Goal: Information Seeking & Learning: Compare options

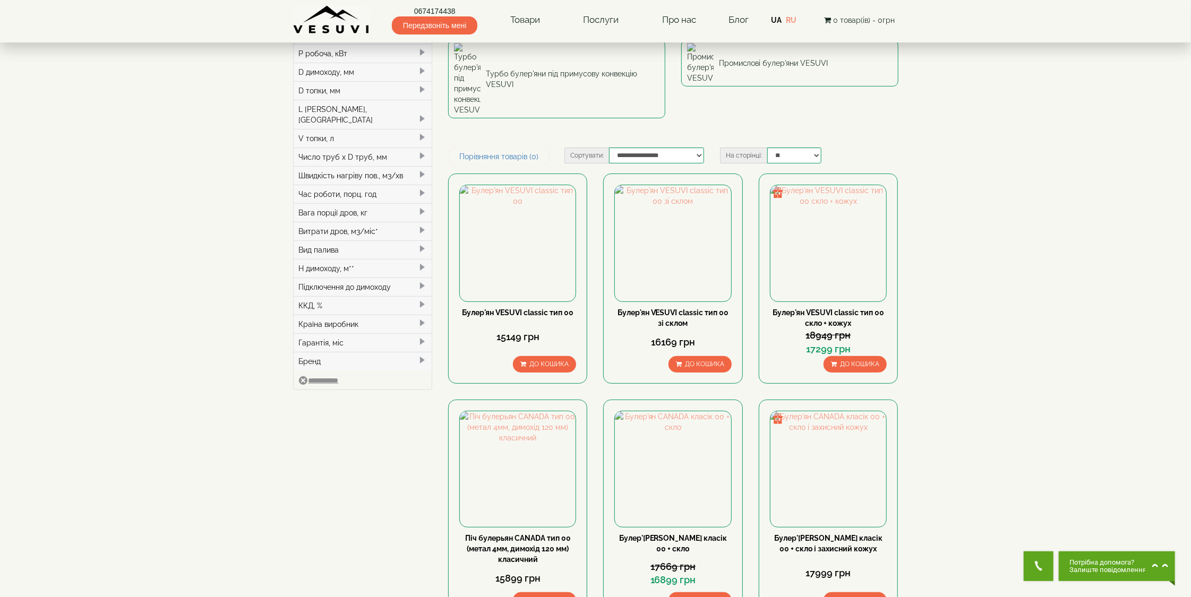
scroll to position [175, 0]
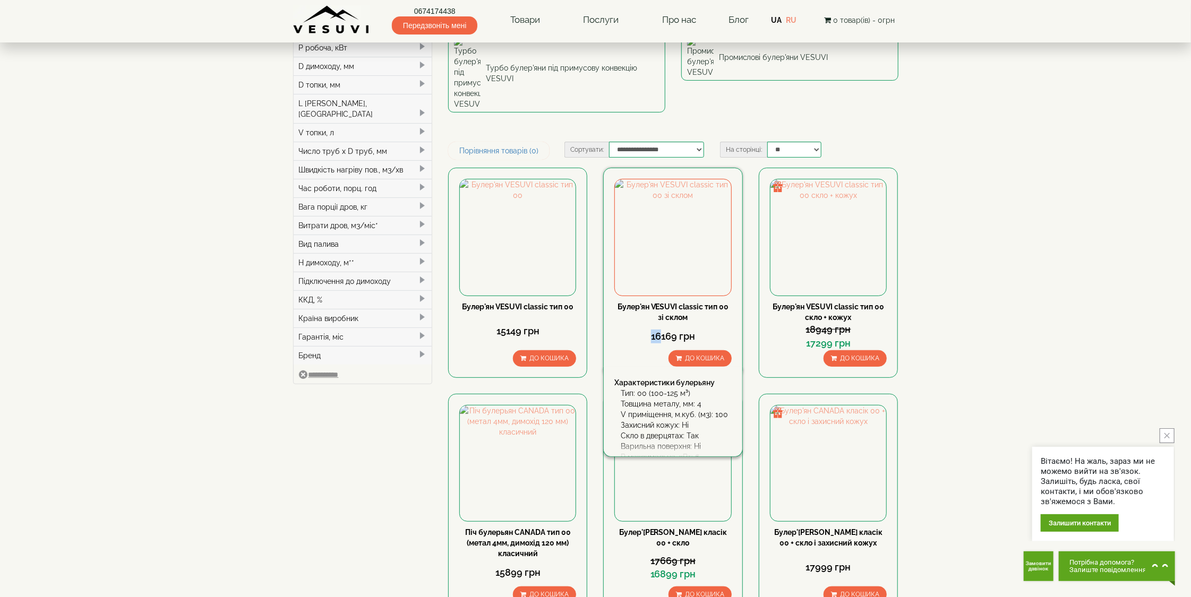
drag, startPoint x: 660, startPoint y: 255, endPoint x: 651, endPoint y: 254, distance: 8.6
click at [651, 330] on div "16169 грн" at bounding box center [672, 337] width 117 height 14
click at [693, 179] on img at bounding box center [673, 237] width 116 height 116
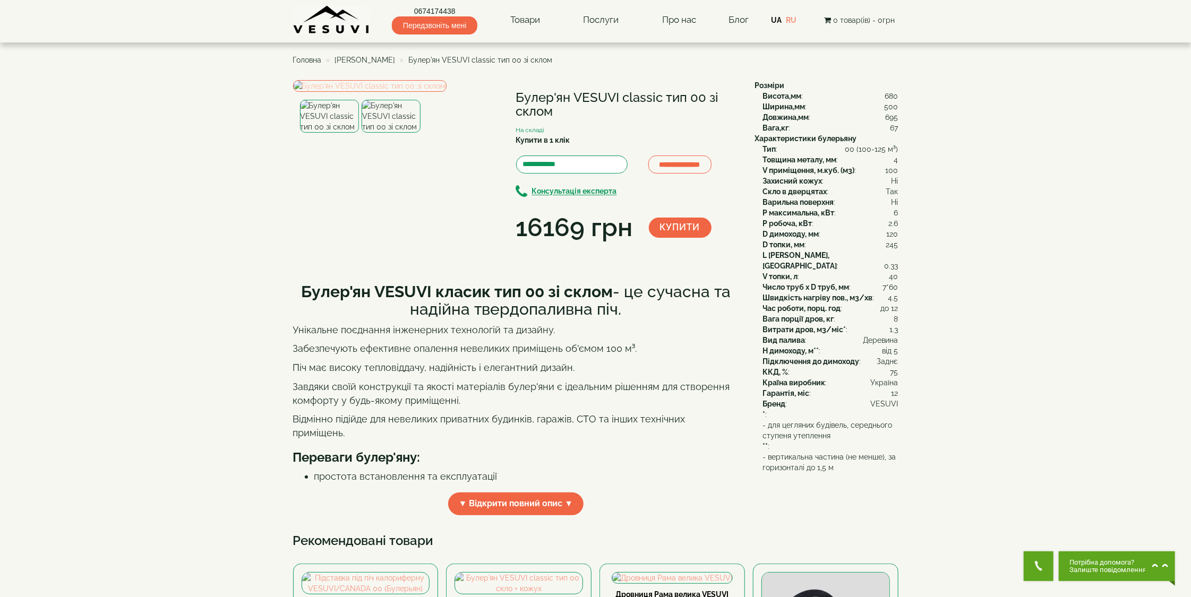
click at [402, 92] on img at bounding box center [369, 86] width 153 height 12
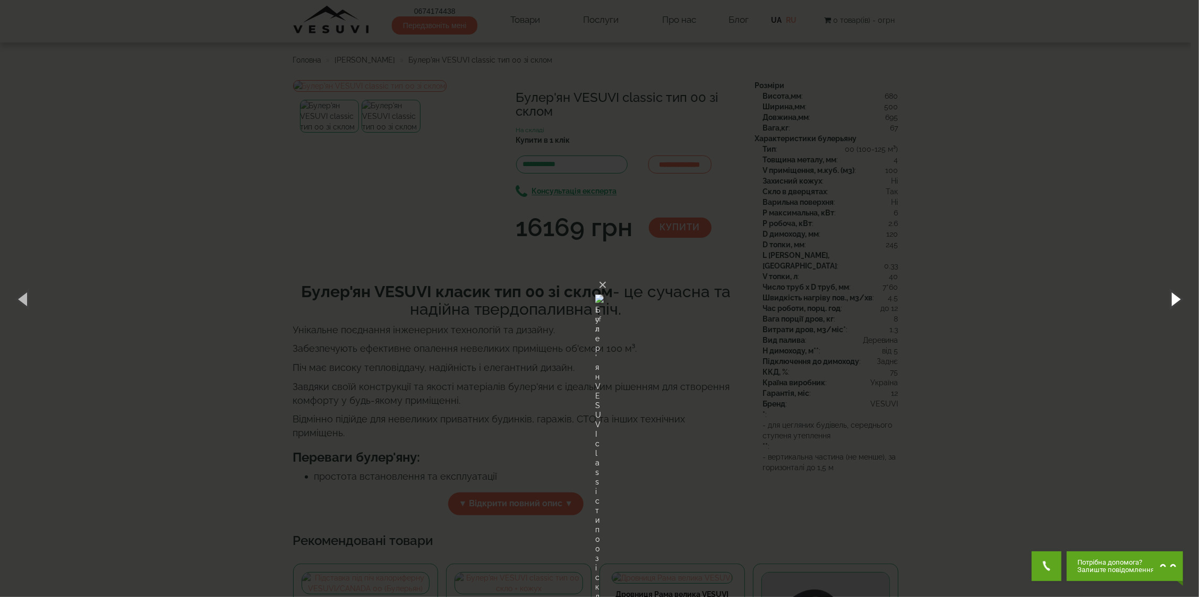
click at [1176, 299] on button "button" at bounding box center [1175, 299] width 48 height 58
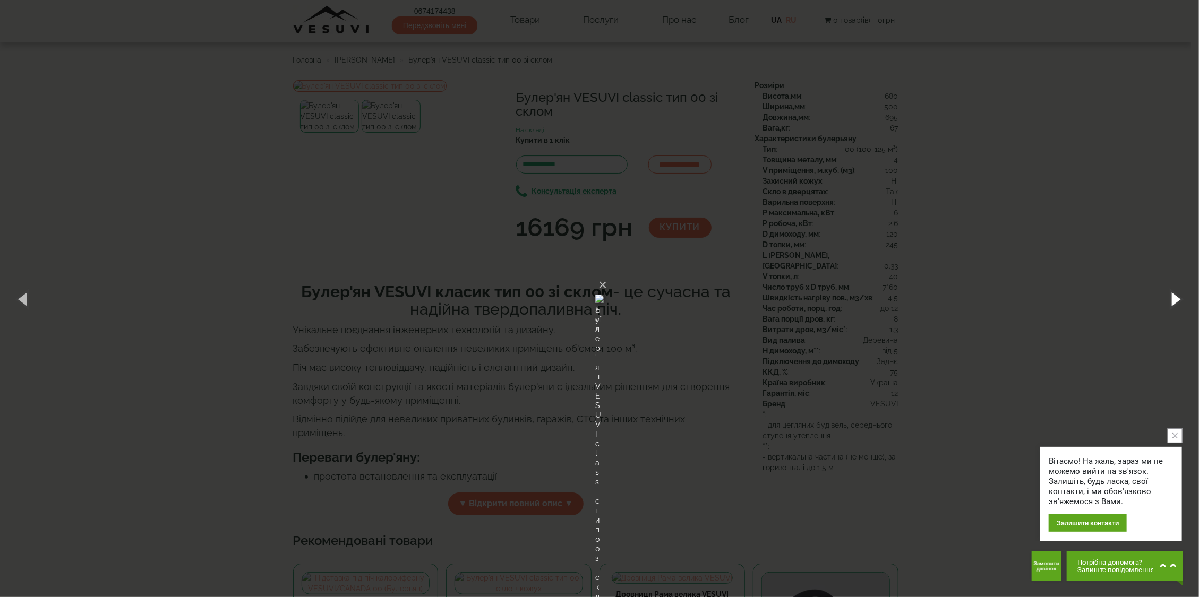
click at [1170, 300] on button "button" at bounding box center [1175, 299] width 48 height 58
click at [607, 273] on button "×" at bounding box center [602, 284] width 8 height 23
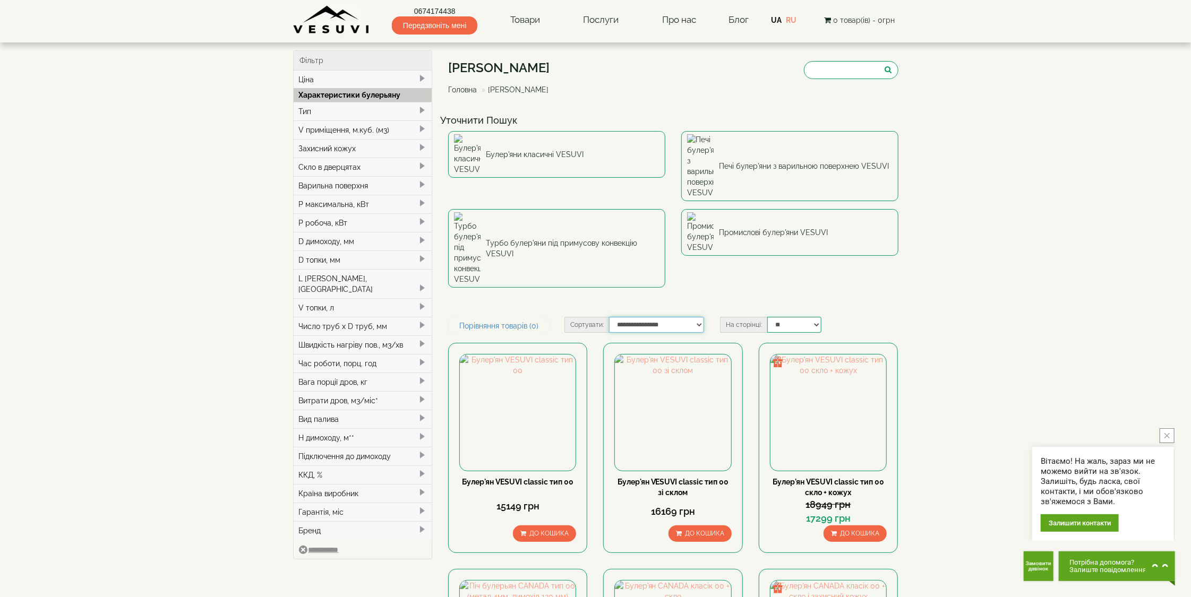
select select "**********"
click at [609, 317] on select "**********" at bounding box center [656, 325] width 95 height 16
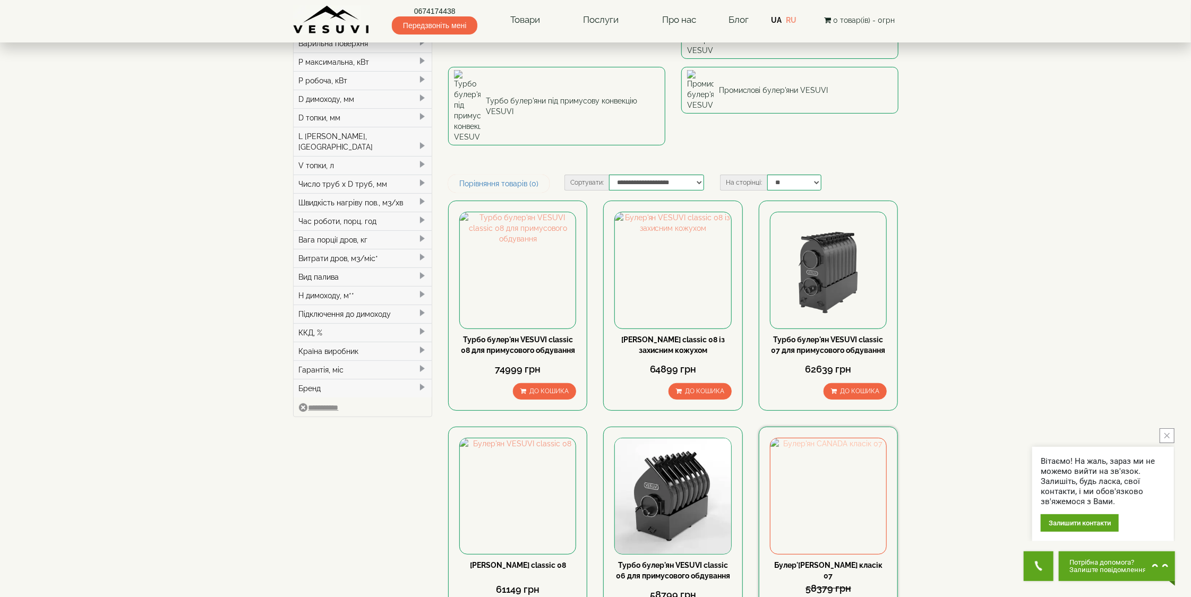
scroll to position [127, 0]
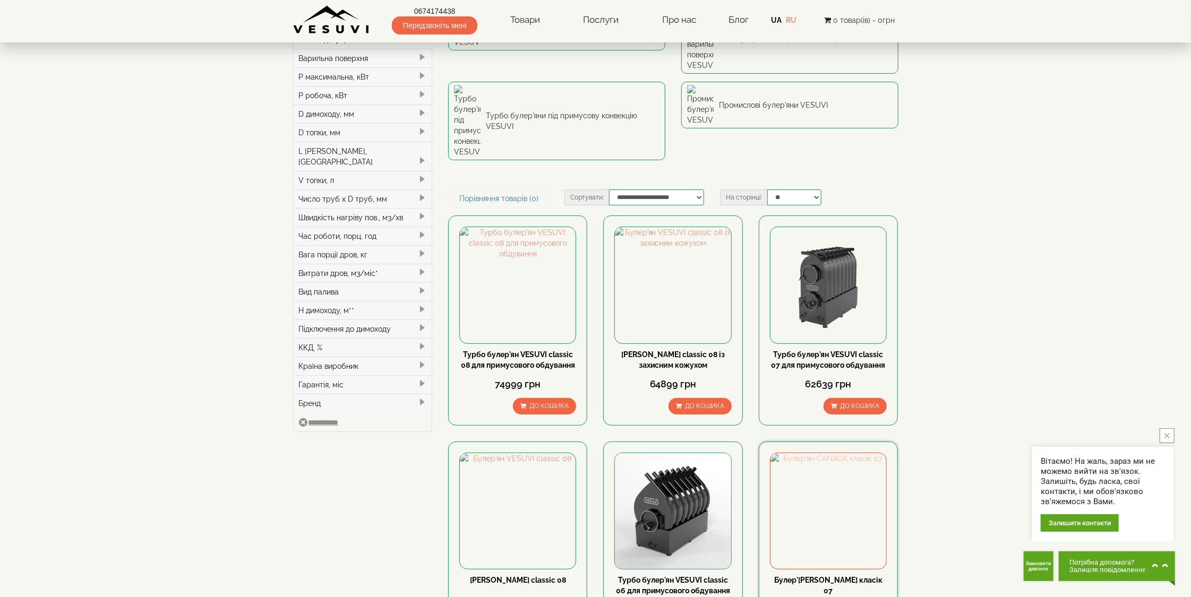
click at [841, 453] on img at bounding box center [828, 511] width 116 height 116
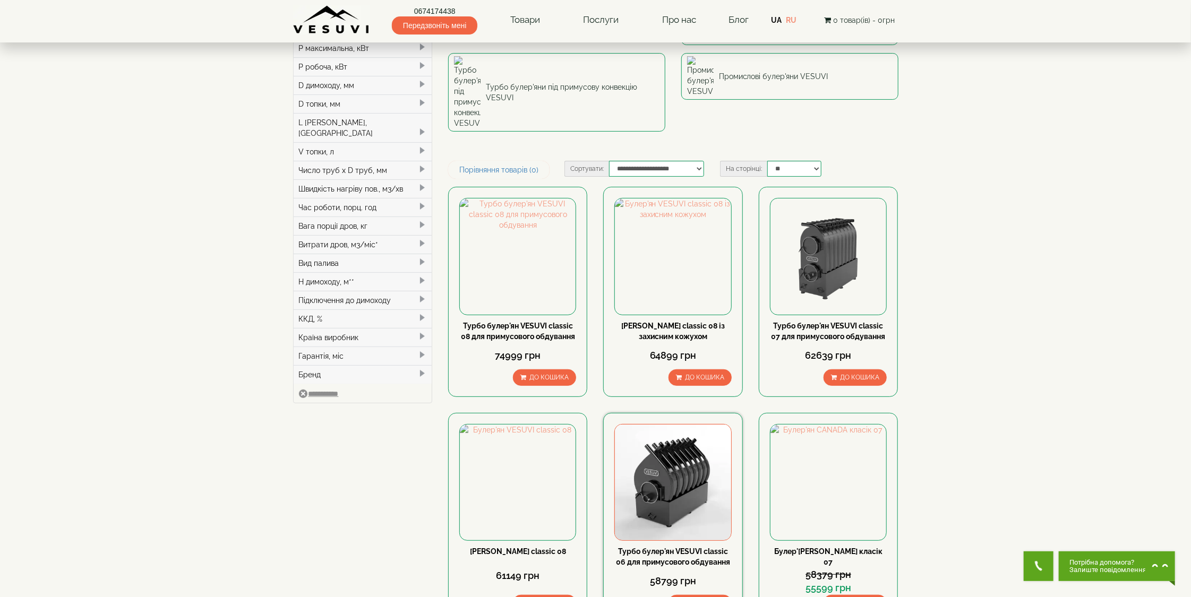
scroll to position [136, 0]
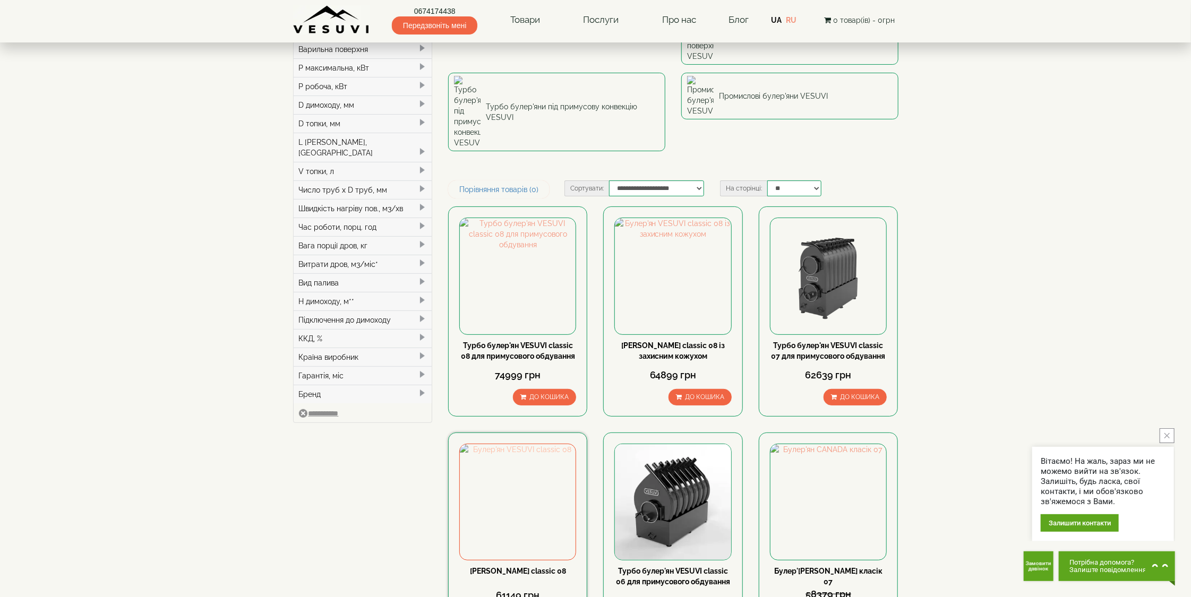
click at [503, 444] on img at bounding box center [518, 502] width 116 height 116
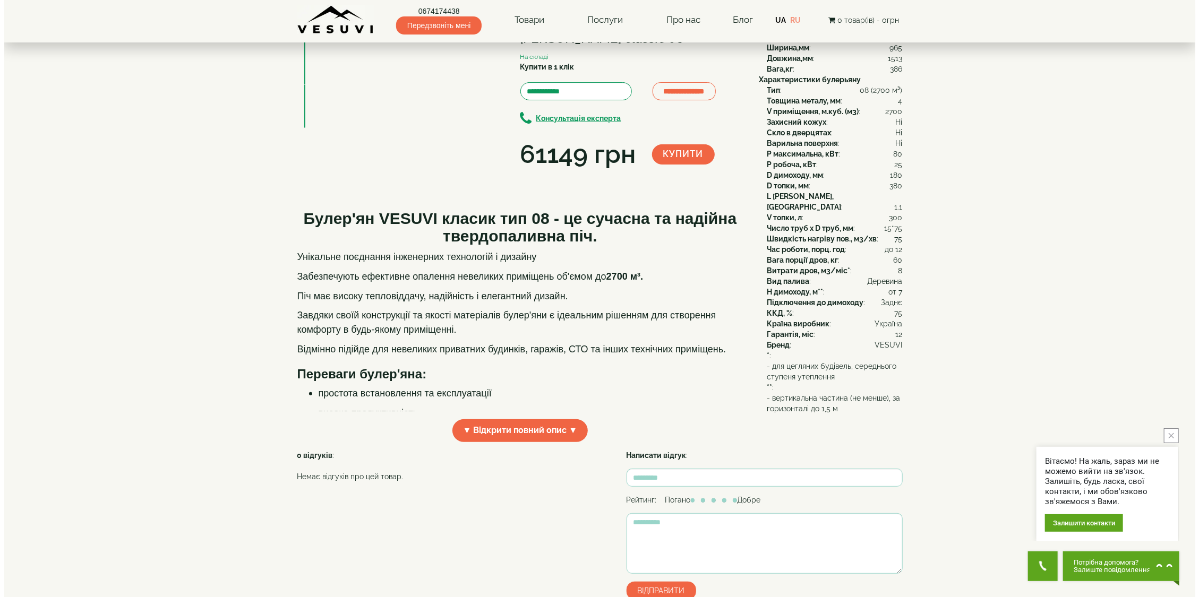
scroll to position [32, 0]
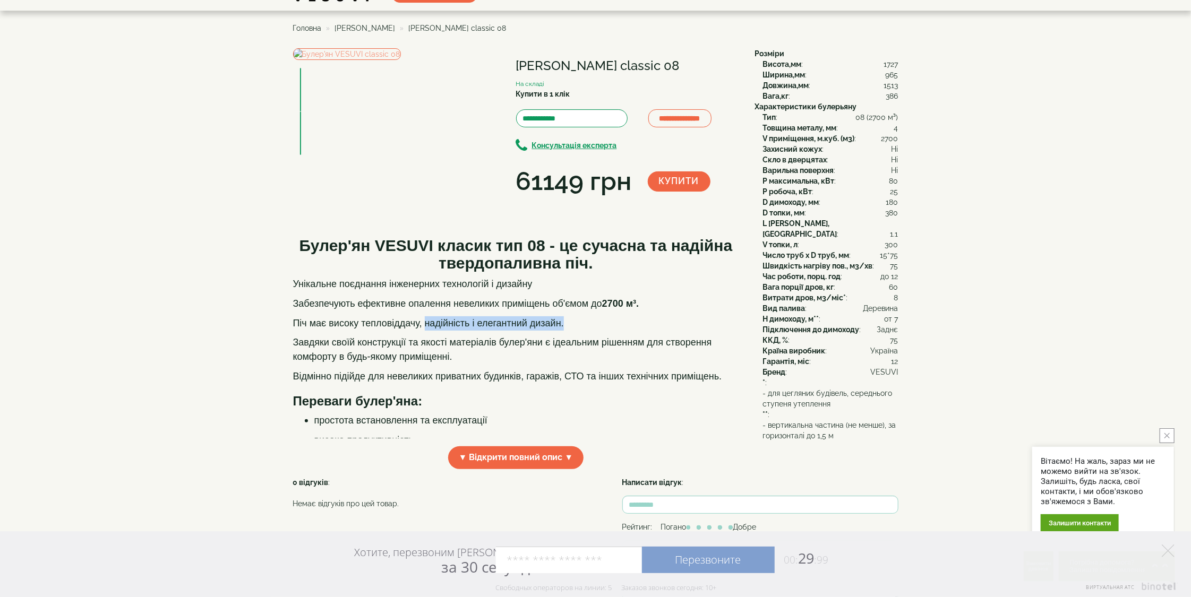
drag, startPoint x: 426, startPoint y: 430, endPoint x: 564, endPoint y: 426, distance: 138.6
click at [564, 331] on p "Піч має високу тепловіддачу, надійність і елегантний дизайн." at bounding box center [516, 323] width 446 height 14
click at [383, 60] on img at bounding box center [347, 54] width 108 height 12
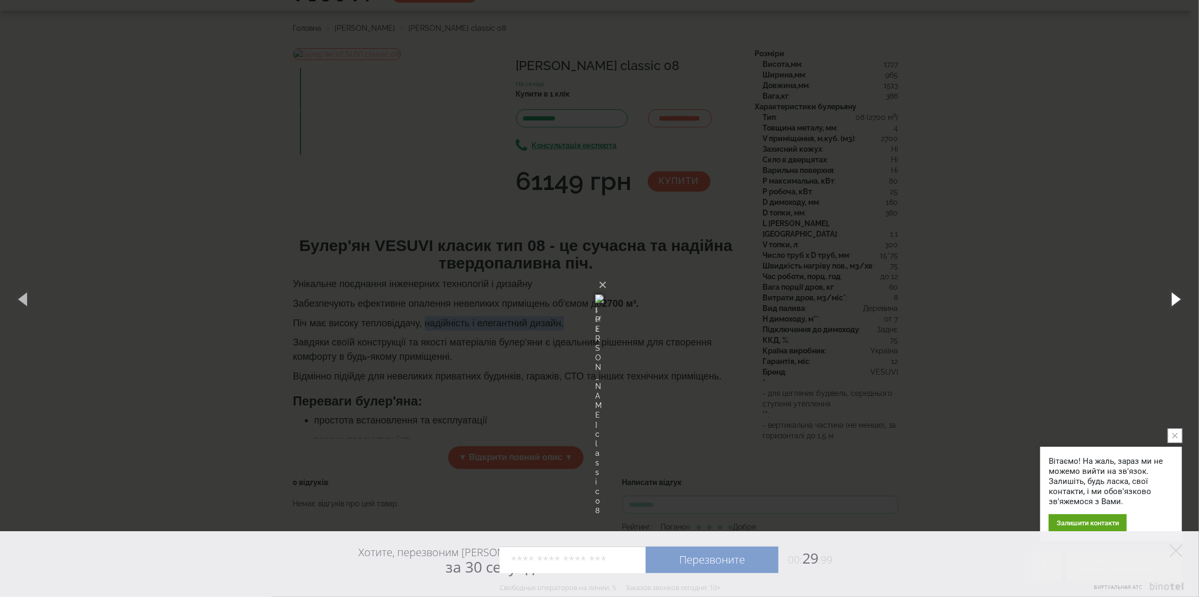
click at [1166, 298] on button "button" at bounding box center [1175, 299] width 48 height 58
